Goal: Use online tool/utility: Utilize a website feature to perform a specific function

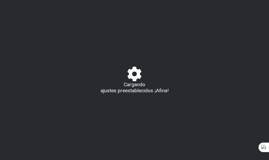
select select "/023602493829"
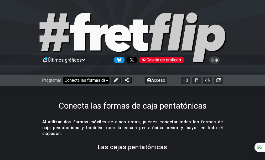
click at [95, 81] on select "¡Bienvenido a #fretflip! Conecta las formas de caja pentatónicas Preajuste pers…" at bounding box center [86, 79] width 46 height 7
click at [25, 88] on div "Conecta las formas de caja pentatónicas" at bounding box center [132, 98] width 265 height 25
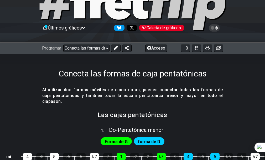
scroll to position [79, 0]
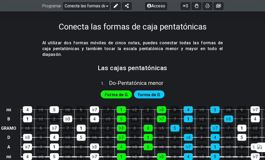
click at [129, 80] on font "Pentatónica menor" at bounding box center [141, 83] width 46 height 6
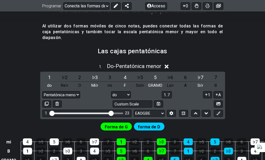
scroll to position [105, 0]
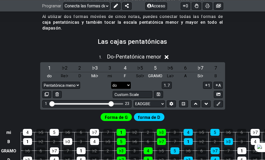
click at [115, 81] on select "La♭ A A♯ Si♭ B do C♯ Re♭ D Re♯ Mi♭ mi F F♯ Sol♭ GRAMO Sol♯" at bounding box center [121, 84] width 20 height 7
click at [89, 81] on div "Pentatónica menor Nueva escala Pentatónica menor Pentatónica mayor Blues menor …" at bounding box center [132, 84] width 181 height 7
click at [116, 81] on select "La♭ A A♯ Si♭ B do C♯ Re♭ D Re♯ Mi♭ mi F F♯ Sol♭ GRAMO Sol♯" at bounding box center [121, 84] width 20 height 7
select select "G"
click at [111, 81] on select "La♭ A A♯ Si♭ B do C♯ Re♭ D Re♯ Mi♭ mi F F♯ Sol♭ GRAMO Sol♯" at bounding box center [121, 84] width 20 height 7
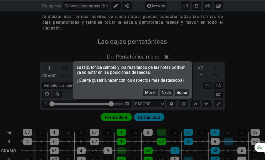
click at [154, 90] on font "Mover" at bounding box center [150, 92] width 11 height 5
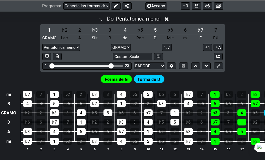
scroll to position [158, 0]
